Goal: Transaction & Acquisition: Purchase product/service

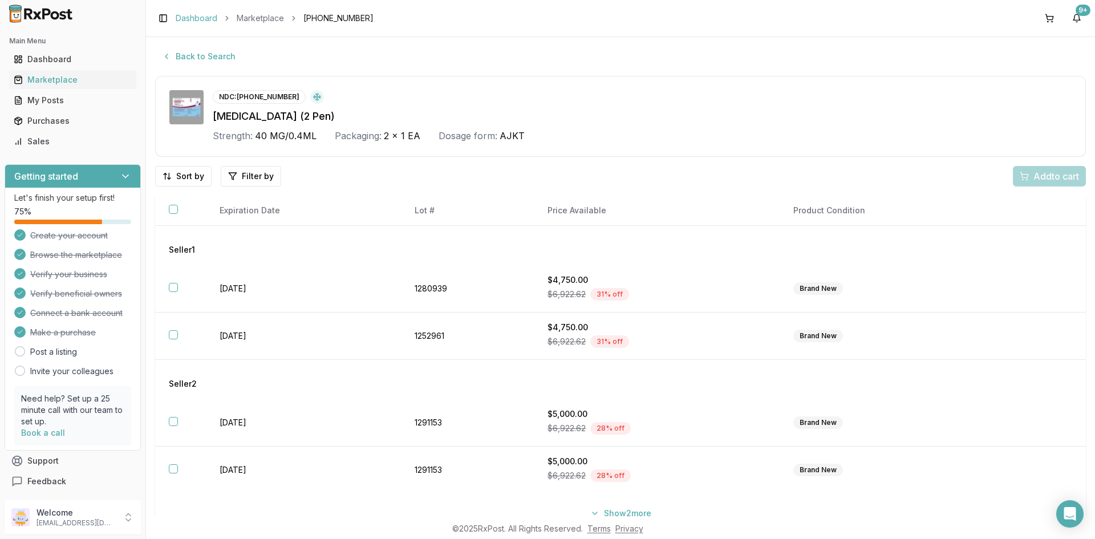
click at [213, 19] on link "Dashboard" at bounding box center [197, 18] width 42 height 11
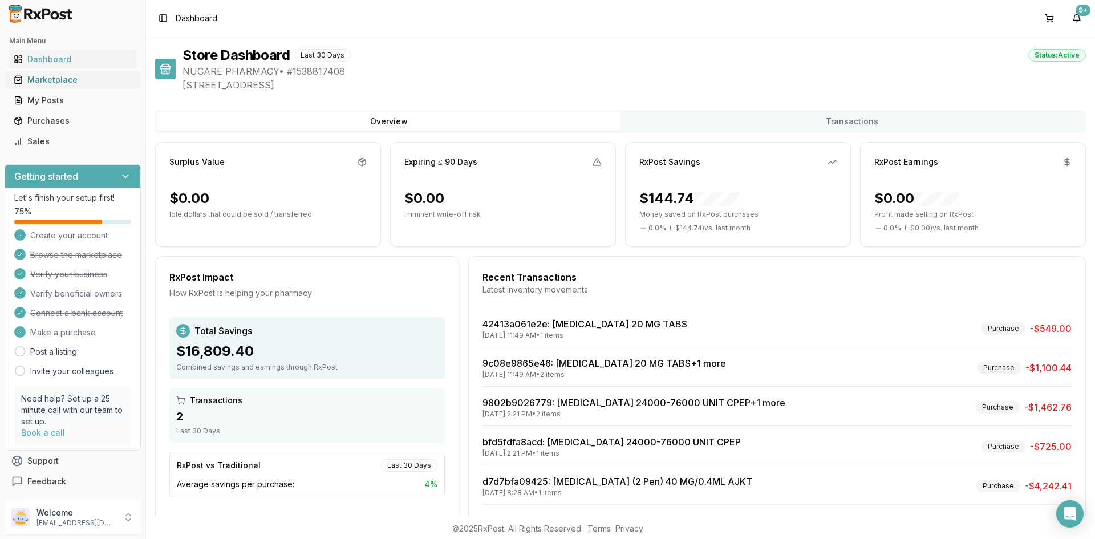
click at [52, 84] on div "Marketplace" at bounding box center [73, 79] width 118 height 11
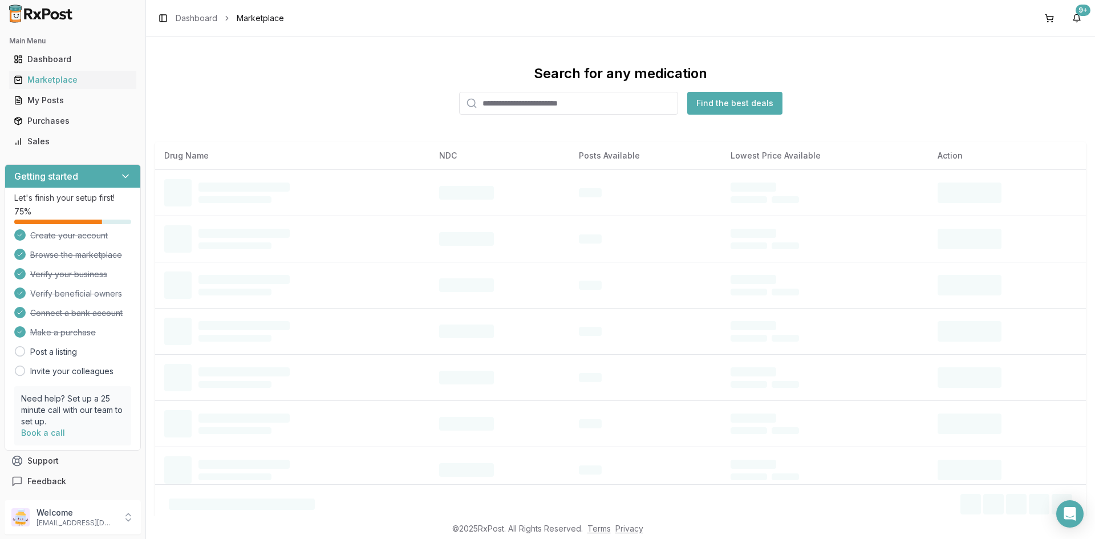
click at [517, 104] on input "search" at bounding box center [568, 103] width 219 height 23
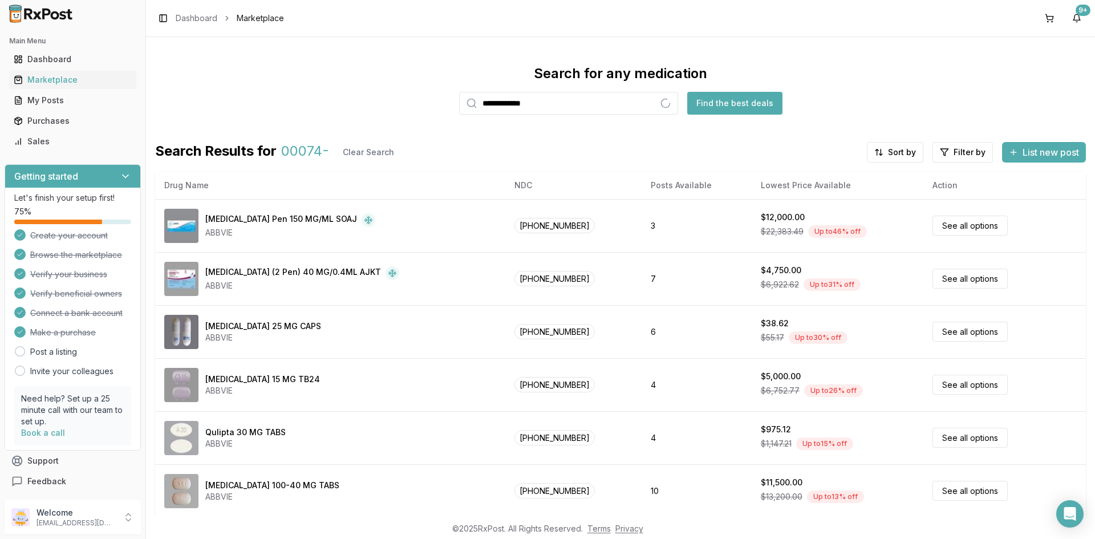
type input "**********"
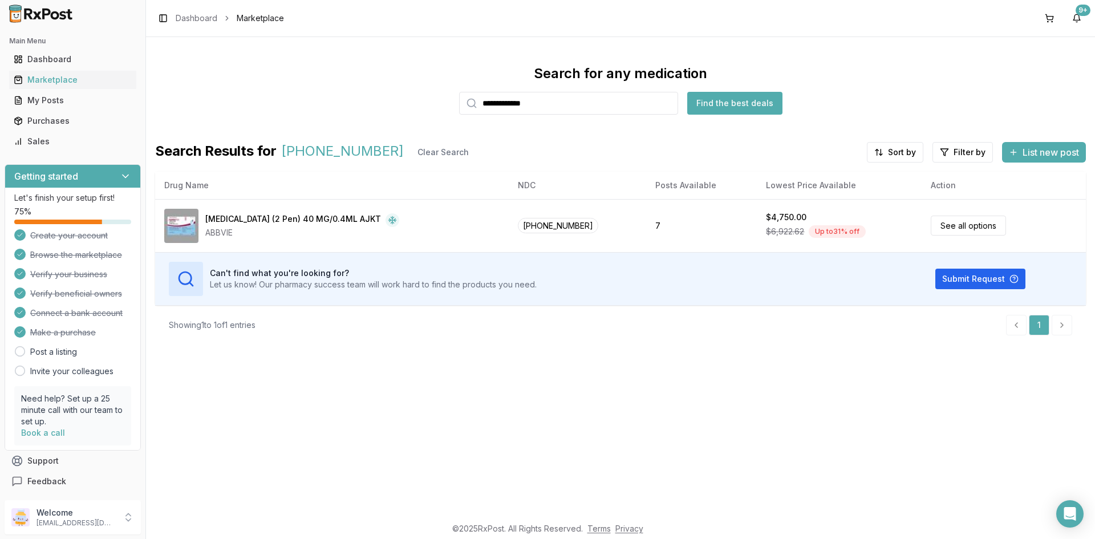
click at [895, 436] on div "**********" at bounding box center [620, 276] width 949 height 479
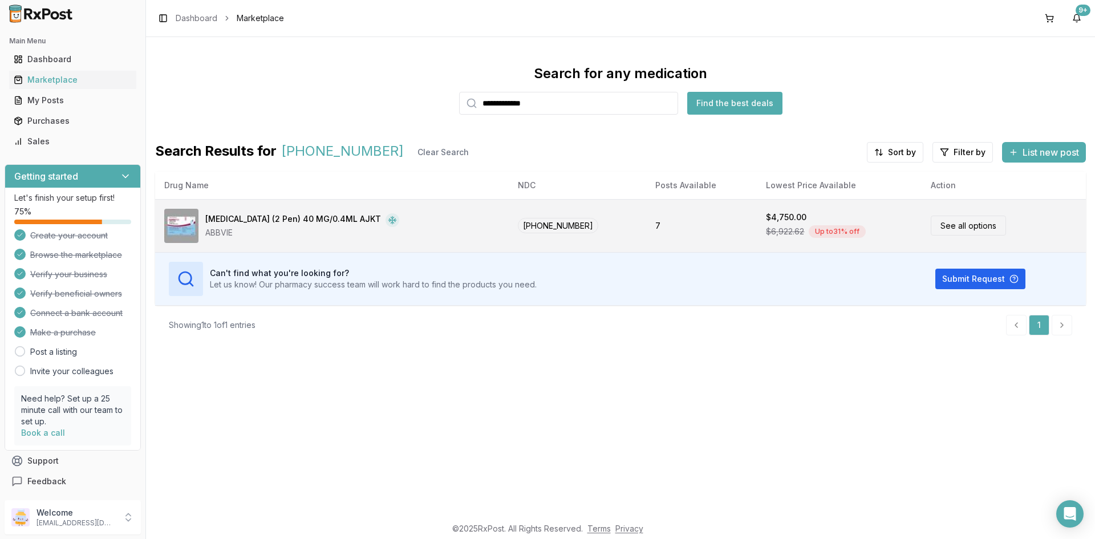
click at [541, 215] on td "[PHONE_NUMBER]" at bounding box center [578, 225] width 138 height 53
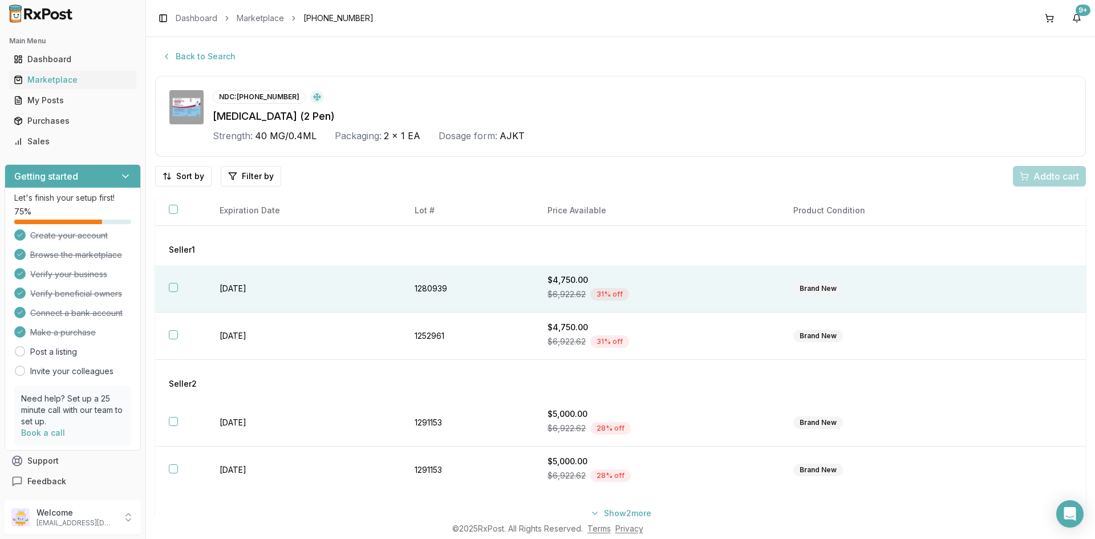
click at [193, 293] on th at bounding box center [180, 288] width 51 height 47
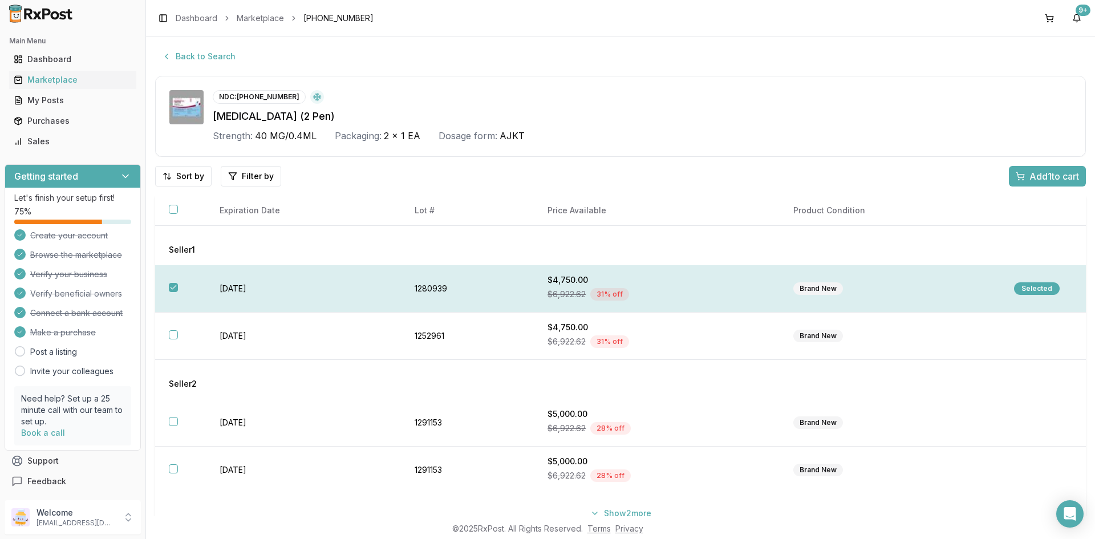
click at [1026, 286] on div "Selected" at bounding box center [1037, 288] width 46 height 13
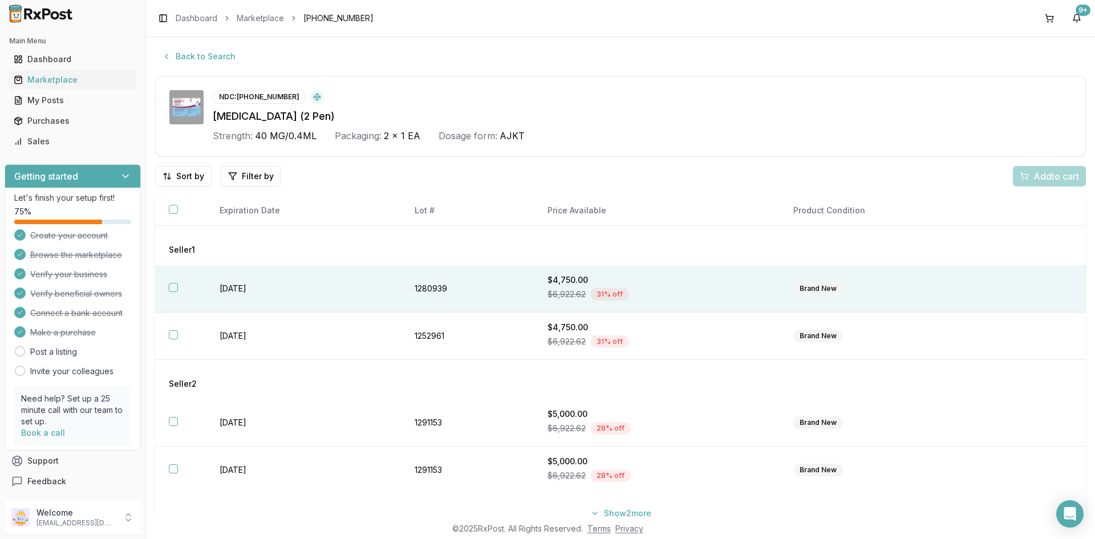
click at [283, 292] on td "[DATE]" at bounding box center [303, 288] width 195 height 47
click at [1042, 172] on span "Add 1 to cart" at bounding box center [1054, 176] width 50 height 14
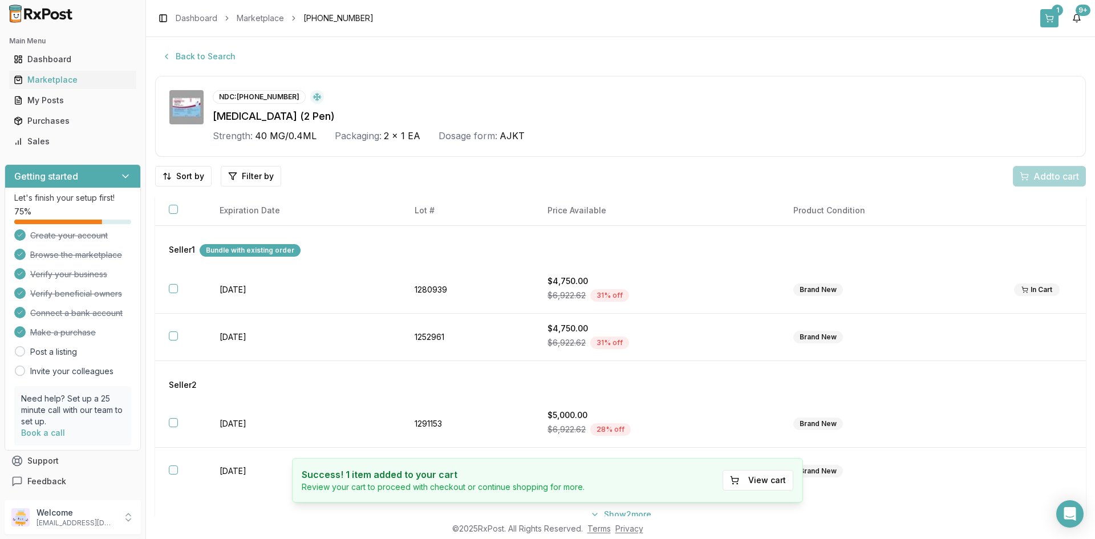
click at [1054, 15] on button "1" at bounding box center [1049, 18] width 18 height 18
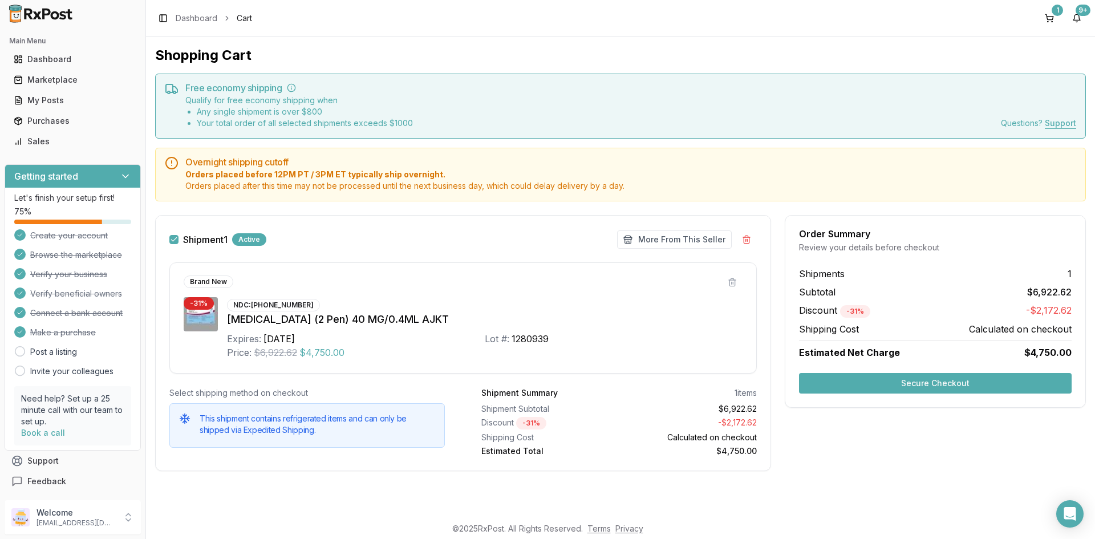
click at [931, 384] on button "Secure Checkout" at bounding box center [935, 383] width 273 height 21
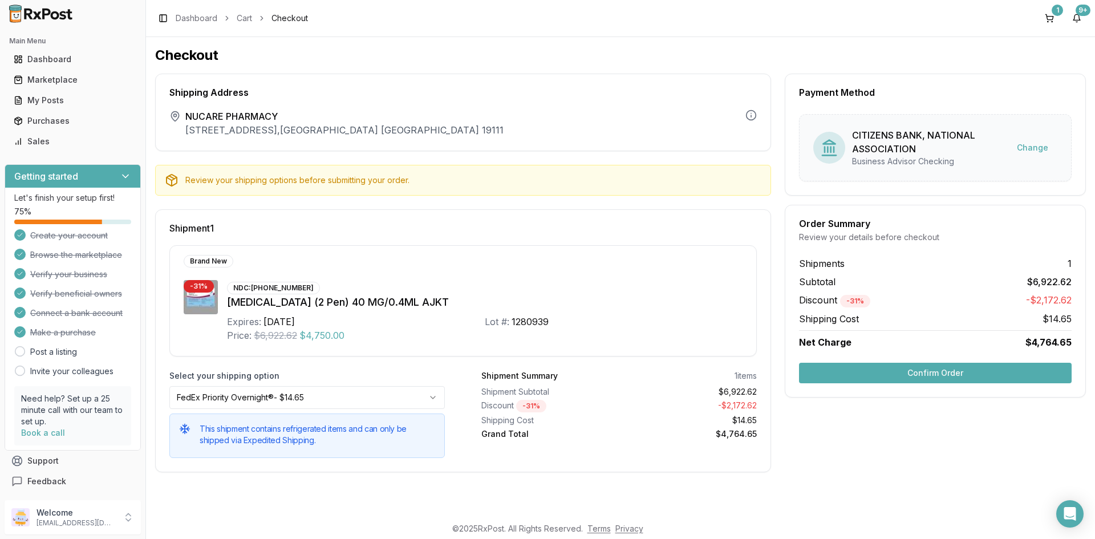
click at [942, 376] on button "Confirm Order" at bounding box center [935, 373] width 273 height 21
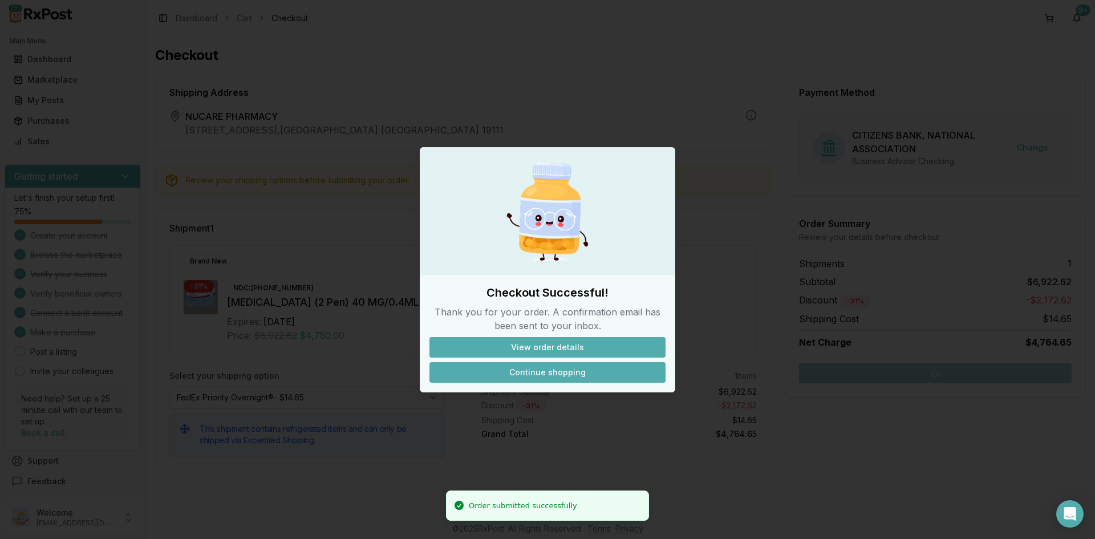
click at [551, 372] on button "Continue shopping" at bounding box center [547, 372] width 236 height 21
